Goal: Information Seeking & Learning: Learn about a topic

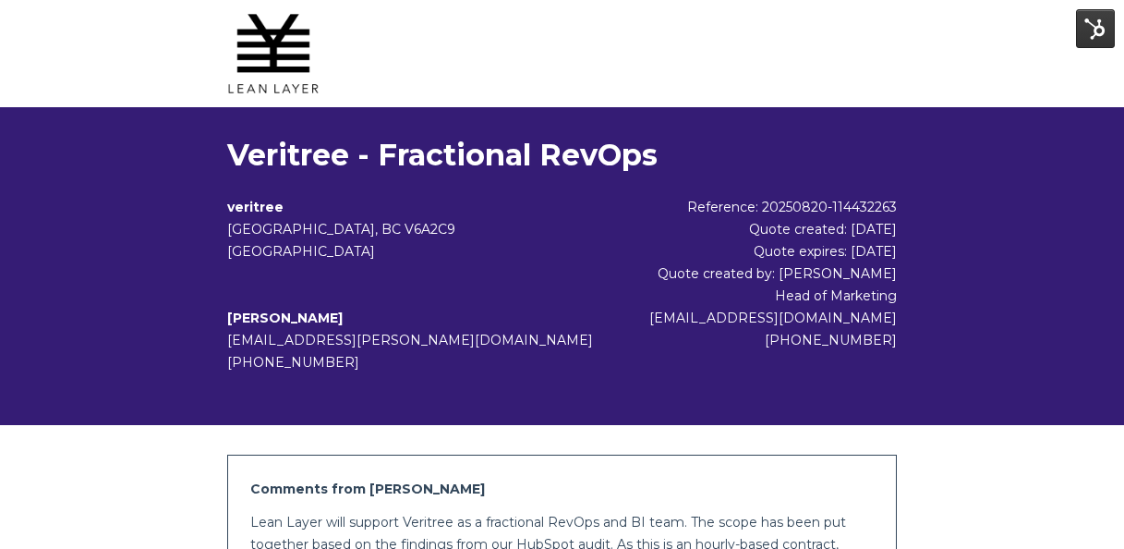
scroll to position [1019, 0]
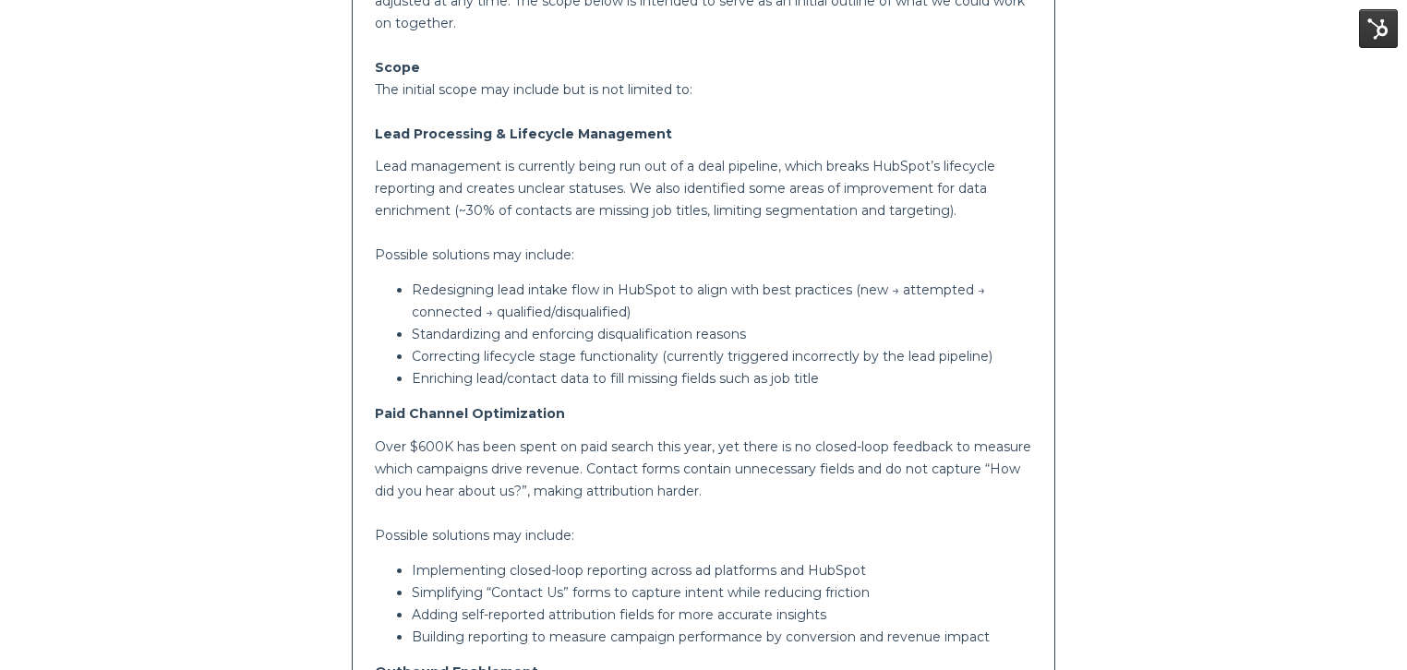
scroll to position [566, 0]
drag, startPoint x: 430, startPoint y: 336, endPoint x: 754, endPoint y: 331, distance: 323.2
click at [754, 331] on p "Standardizing and enforcing disqualification reasons" at bounding box center [722, 333] width 621 height 22
click at [768, 332] on p "Standardizing and enforcing disqualification reasons" at bounding box center [722, 333] width 621 height 22
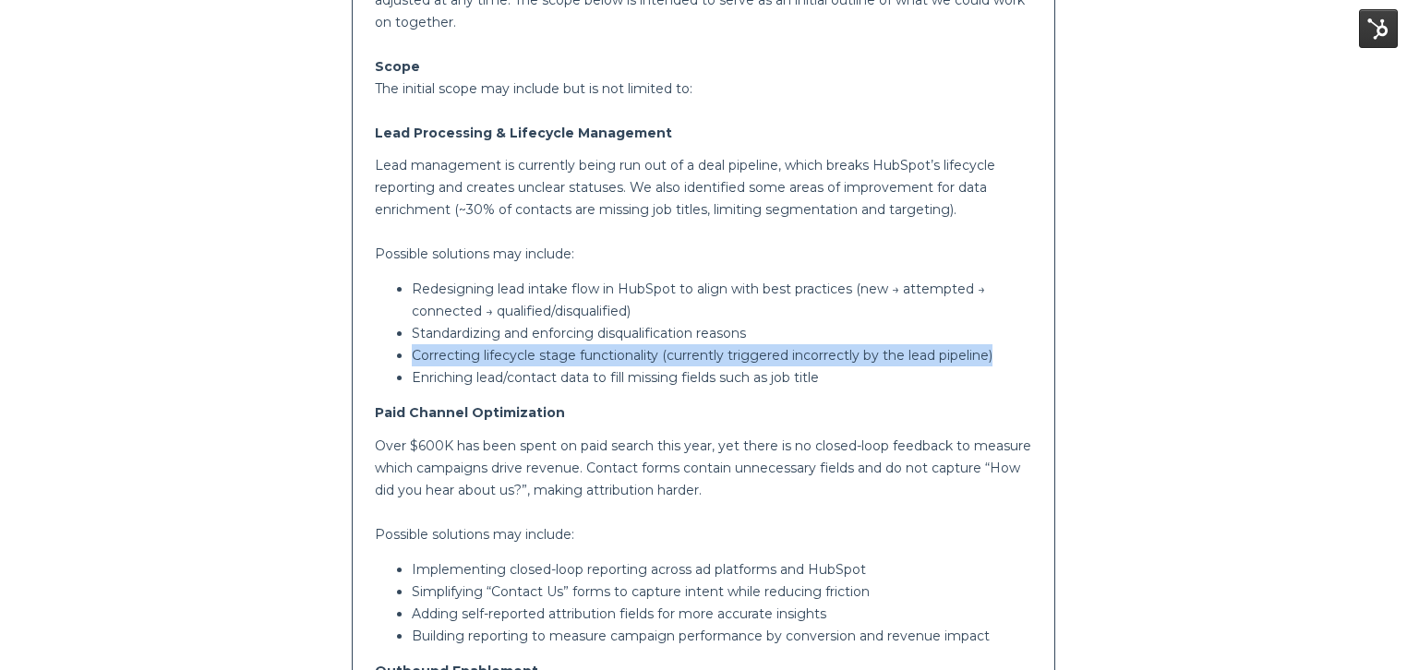
drag, startPoint x: 407, startPoint y: 354, endPoint x: 1012, endPoint y: 364, distance: 604.9
click at [1012, 364] on ul "Redesigning lead intake flow in HubSpot to align with best practices (new → att…" at bounding box center [703, 333] width 657 height 111
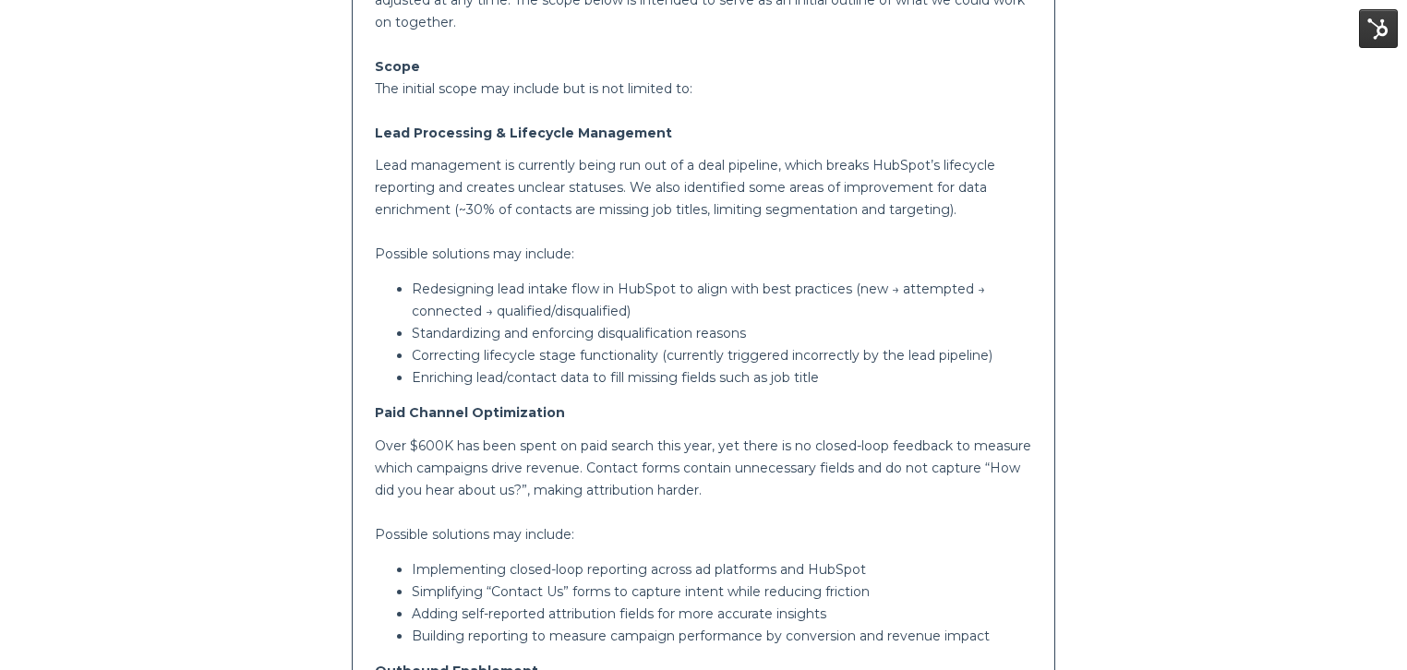
click at [442, 377] on p "Enriching lead/contact data to fill missing fields such as job title" at bounding box center [722, 378] width 621 height 22
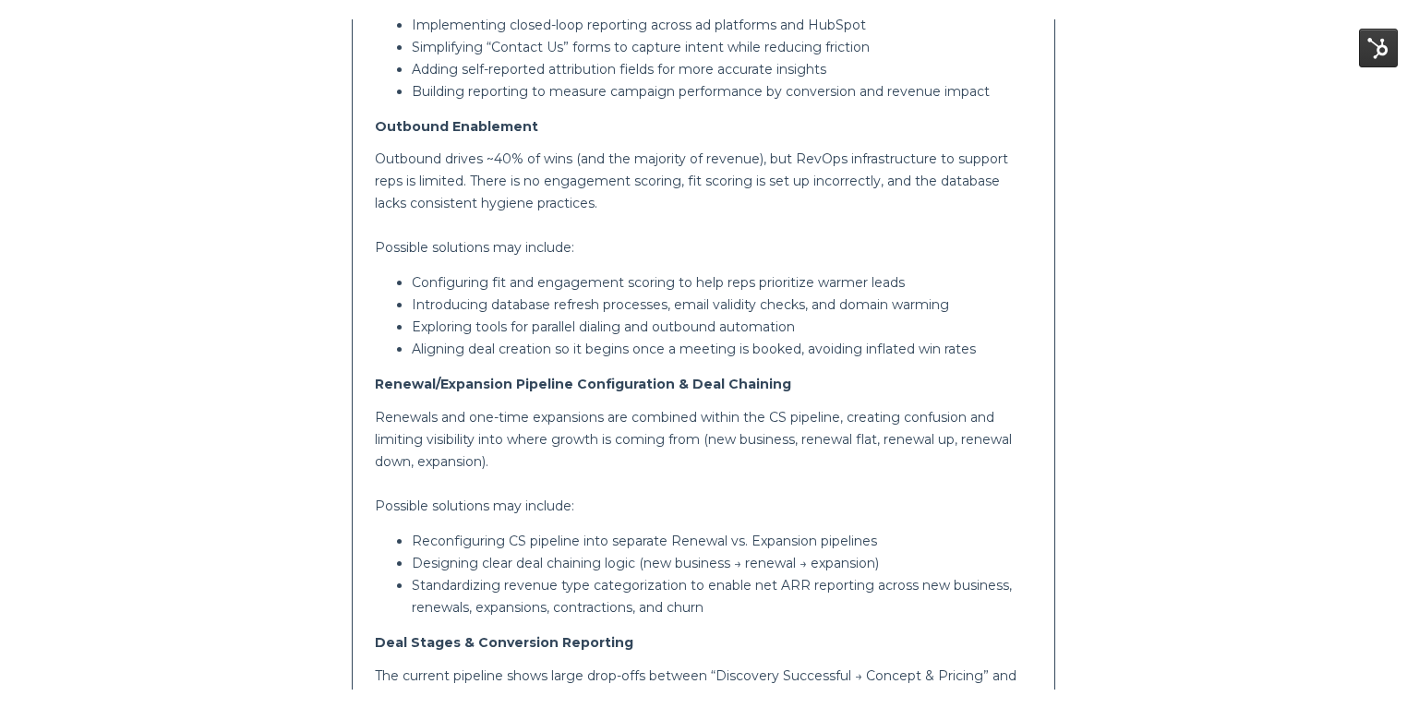
scroll to position [1132, 0]
